Goal: Information Seeking & Learning: Learn about a topic

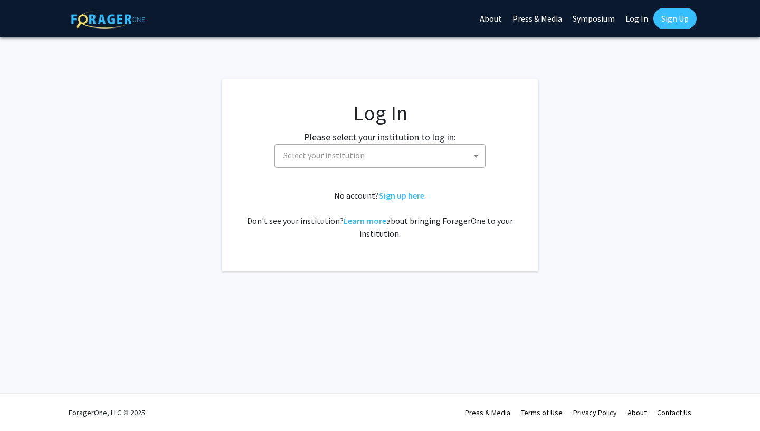
select select
click at [386, 158] on span "Select your institution" at bounding box center [382, 156] width 206 height 22
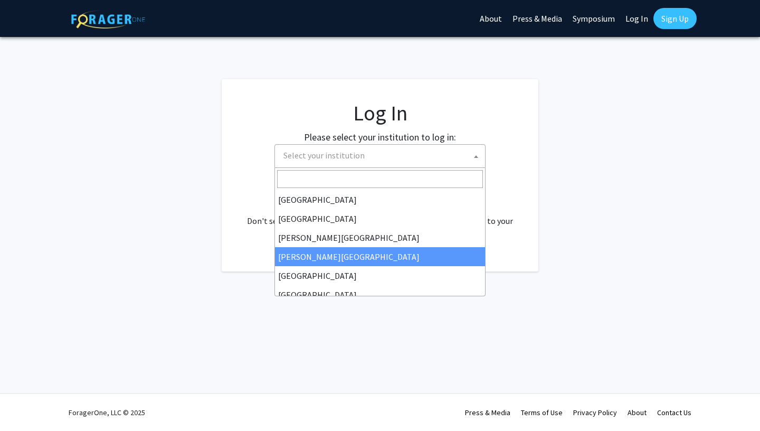
type input "y"
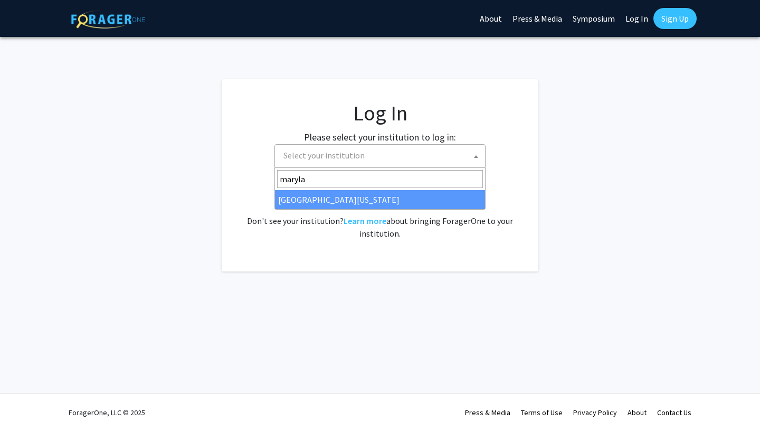
type input "maryla"
click at [300, 188] on span "maryla" at bounding box center [380, 179] width 210 height 22
select select "31"
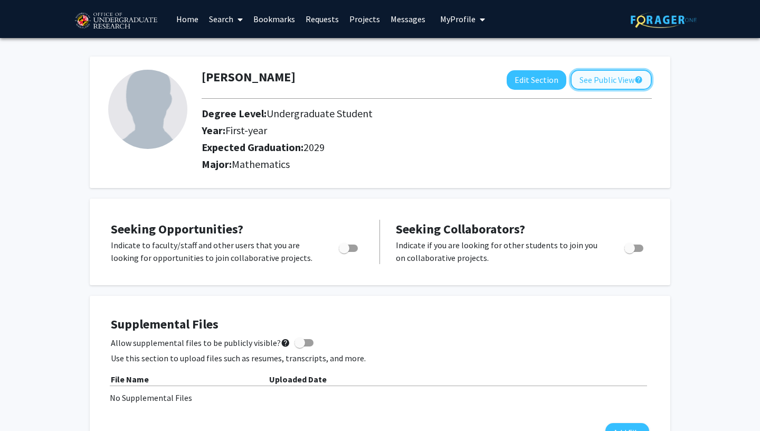
click at [623, 84] on button "See Public View help" at bounding box center [611, 80] width 81 height 20
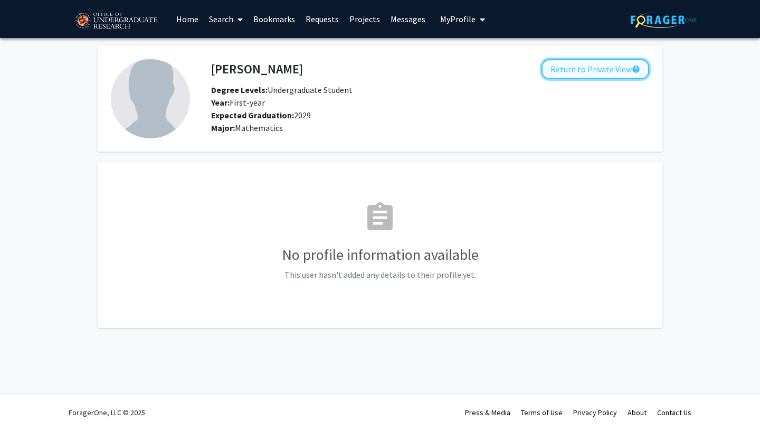
click at [588, 75] on button "Return to Private View help" at bounding box center [596, 69] width 108 height 20
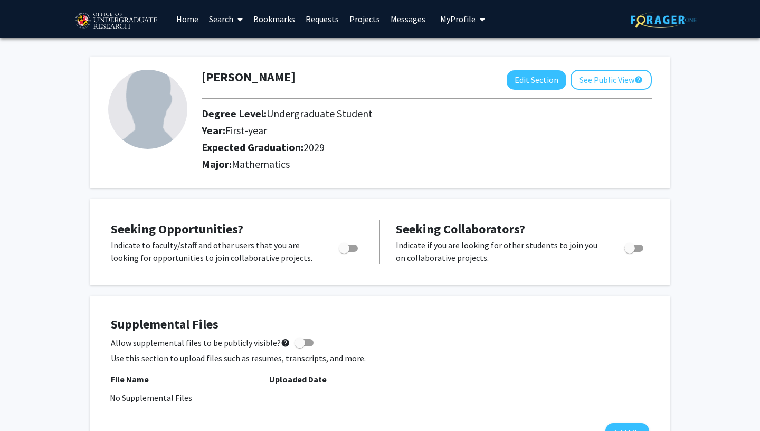
click at [359, 23] on link "Projects" at bounding box center [364, 19] width 41 height 37
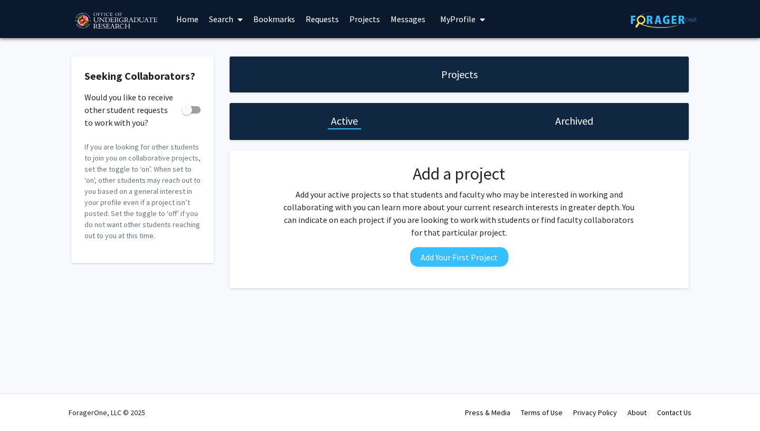
click at [229, 21] on link "Search" at bounding box center [226, 19] width 44 height 37
click at [256, 46] on span "Faculty/Staff" at bounding box center [243, 48] width 78 height 21
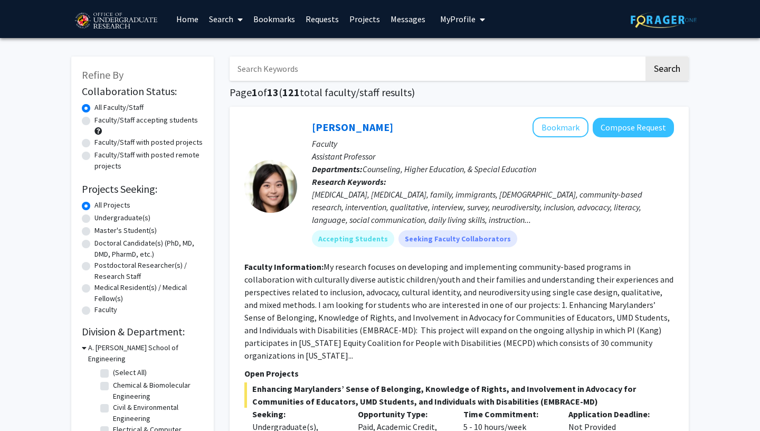
click at [95, 121] on label "Faculty/Staff accepting students" at bounding box center [146, 120] width 103 height 11
click at [95, 121] on input "Faculty/Staff accepting students" at bounding box center [98, 118] width 7 height 7
radio input "true"
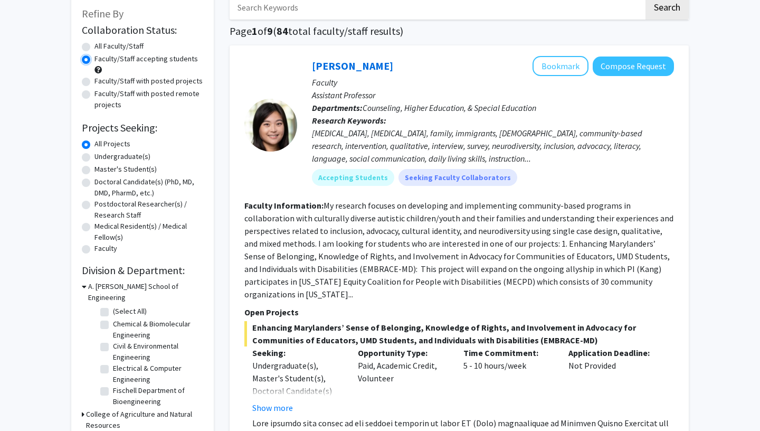
scroll to position [66, 0]
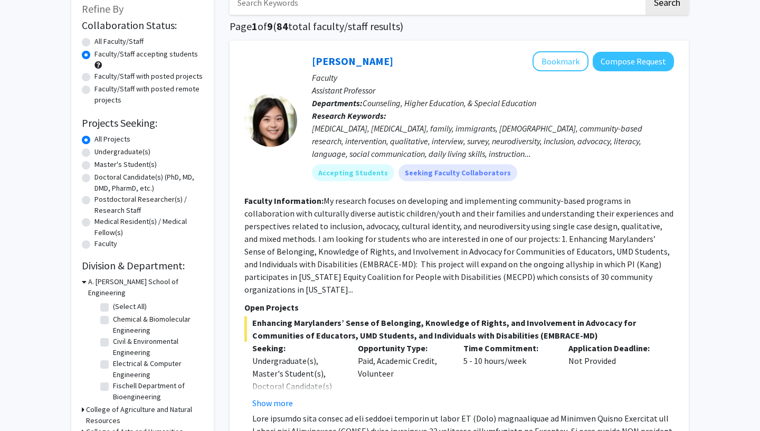
click at [95, 154] on label "Undergraduate(s)" at bounding box center [123, 151] width 56 height 11
click at [95, 153] on input "Undergraduate(s)" at bounding box center [98, 149] width 7 height 7
radio input "true"
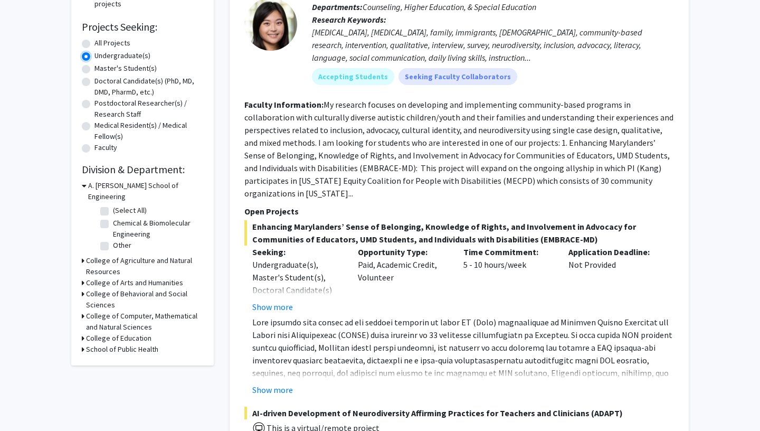
scroll to position [170, 0]
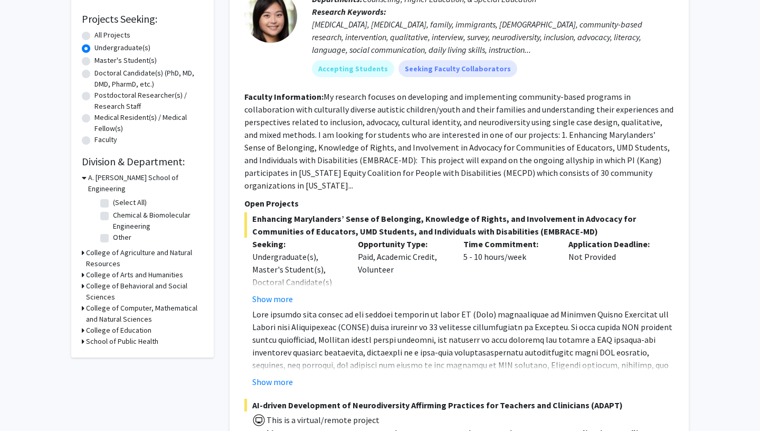
click at [87, 303] on h3 "College of Computer, Mathematical and Natural Sciences" at bounding box center [144, 314] width 117 height 22
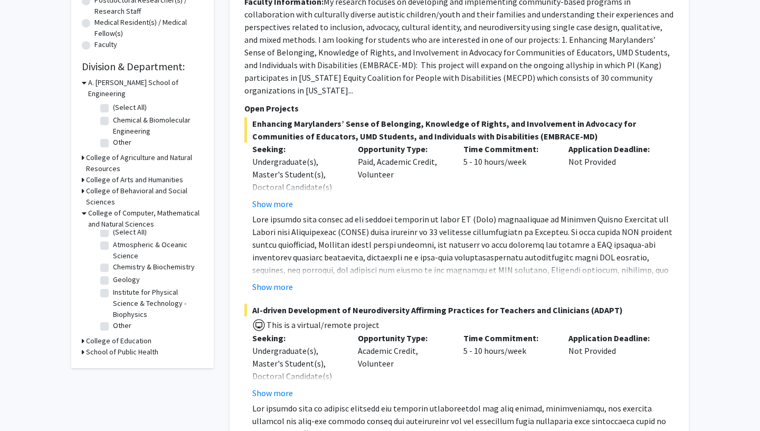
scroll to position [265, 0]
click at [113, 227] on label "(Select All)" at bounding box center [130, 232] width 34 height 11
click at [113, 227] on input "(Select All)" at bounding box center [116, 230] width 7 height 7
checkbox input "true"
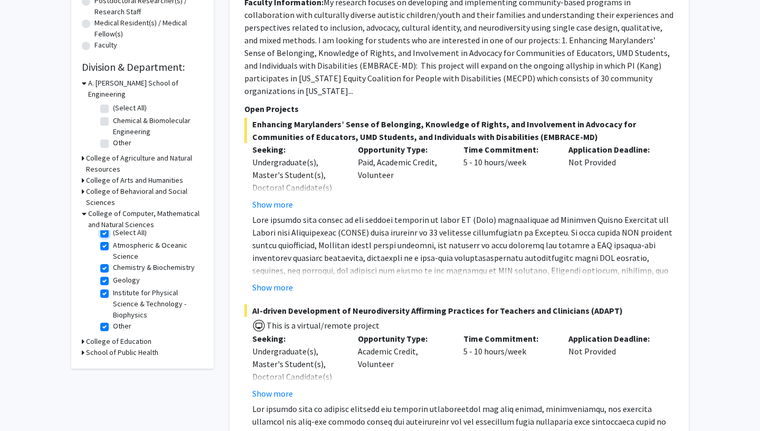
checkbox input "true"
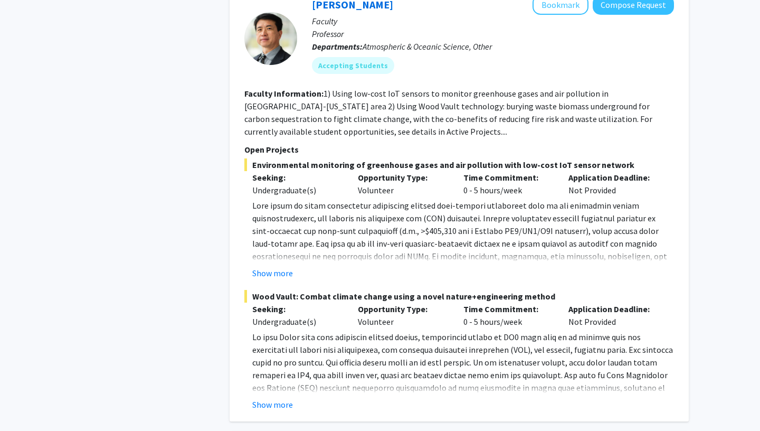
scroll to position [966, 0]
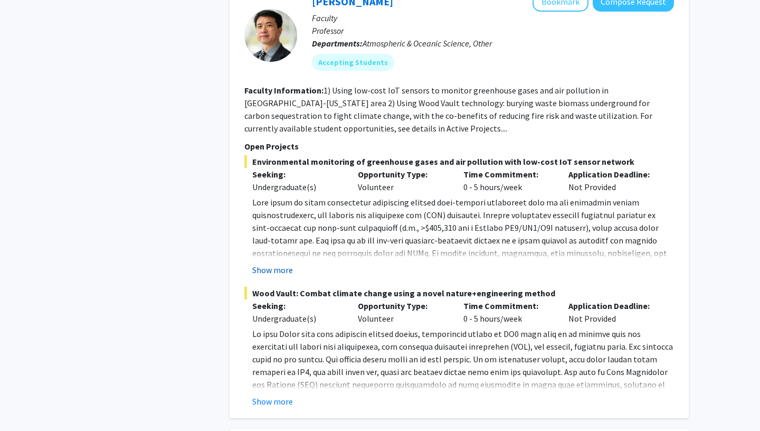
click at [267, 263] on button "Show more" at bounding box center [272, 269] width 41 height 13
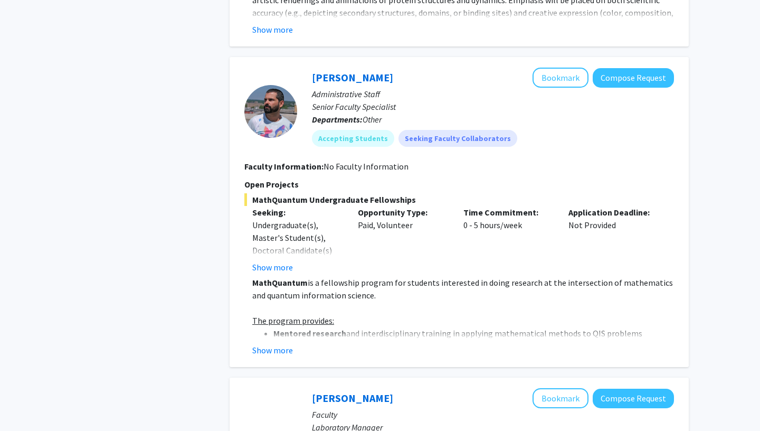
scroll to position [2110, 0]
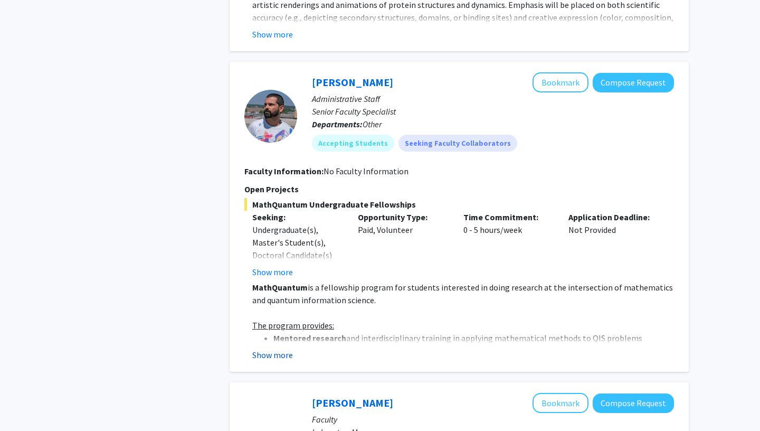
click at [266, 348] on button "Show more" at bounding box center [272, 354] width 41 height 13
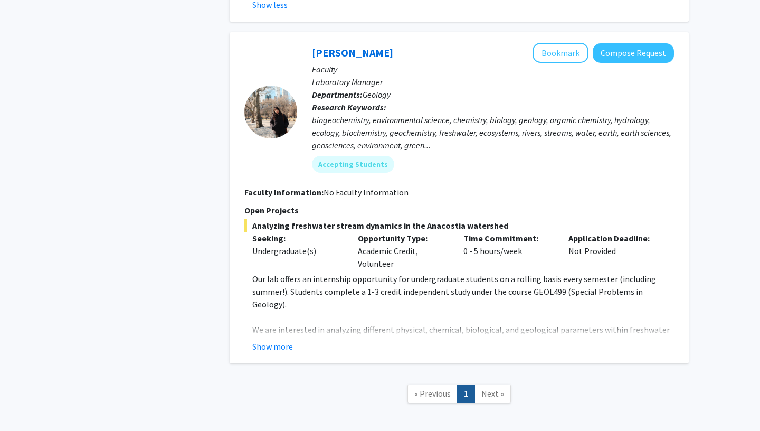
scroll to position [2917, 0]
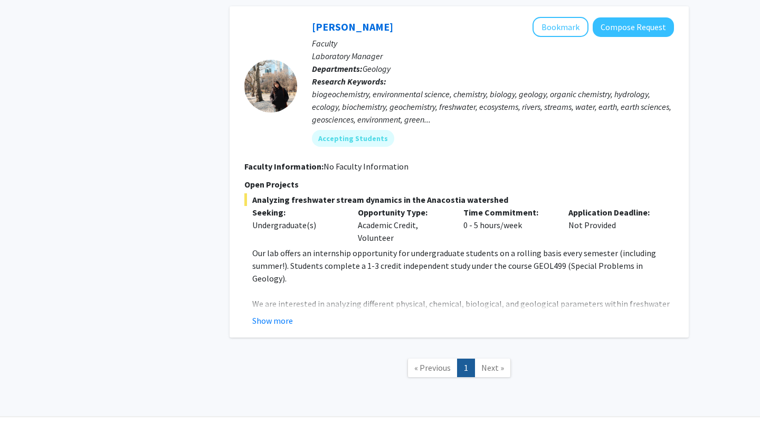
click at [486, 362] on span "Next »" at bounding box center [493, 367] width 23 height 11
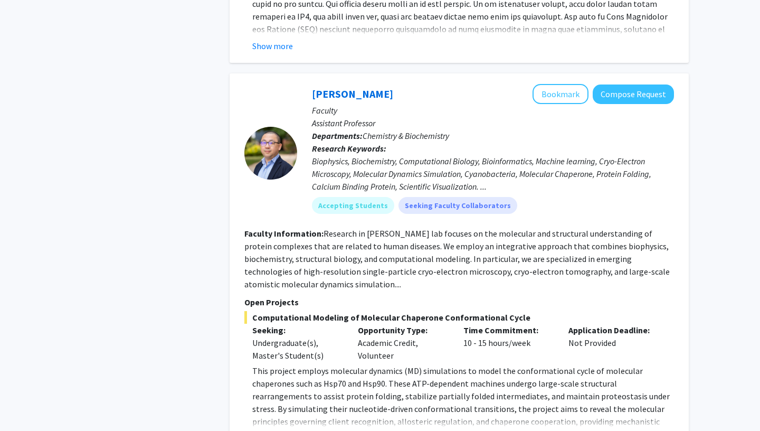
scroll to position [1432, 0]
